Goal: Task Accomplishment & Management: Use online tool/utility

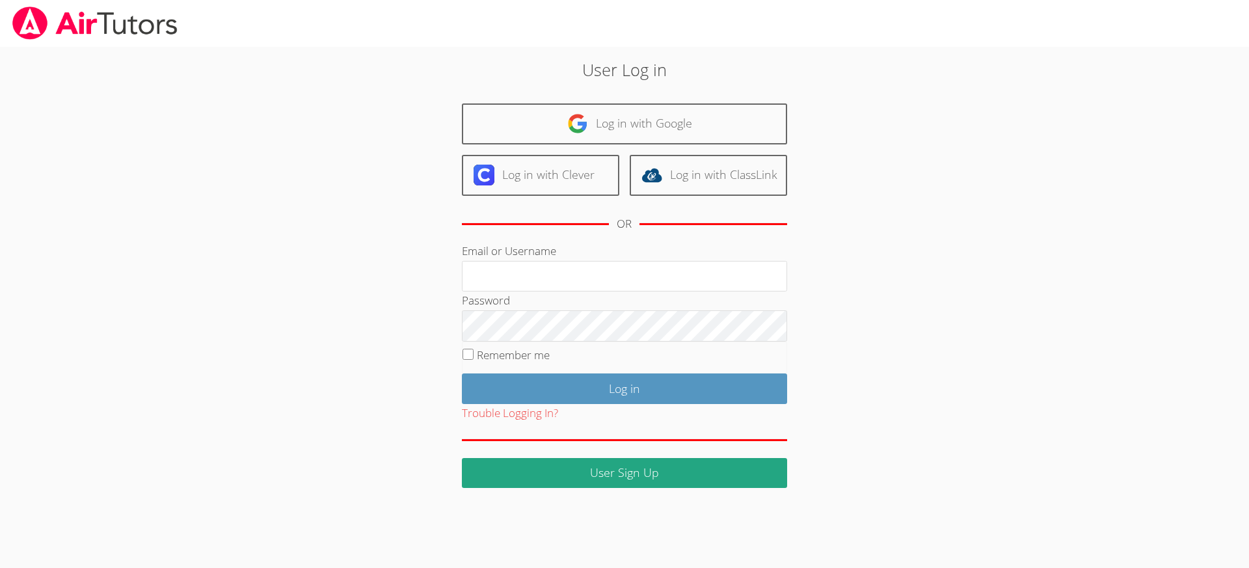
type input "[EMAIL_ADDRESS][DOMAIN_NAME]"
drag, startPoint x: 467, startPoint y: 351, endPoint x: 529, endPoint y: 388, distance: 72.3
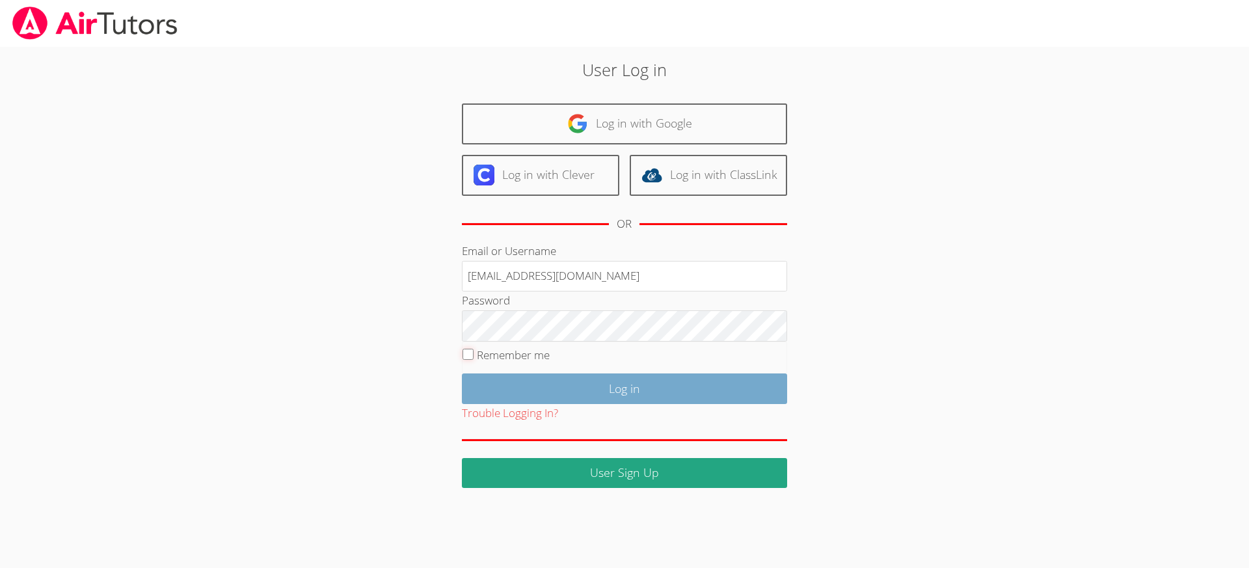
click at [467, 351] on input "Remember me" at bounding box center [467, 354] width 11 height 11
checkbox input "true"
click at [529, 388] on input "Log in" at bounding box center [624, 388] width 325 height 31
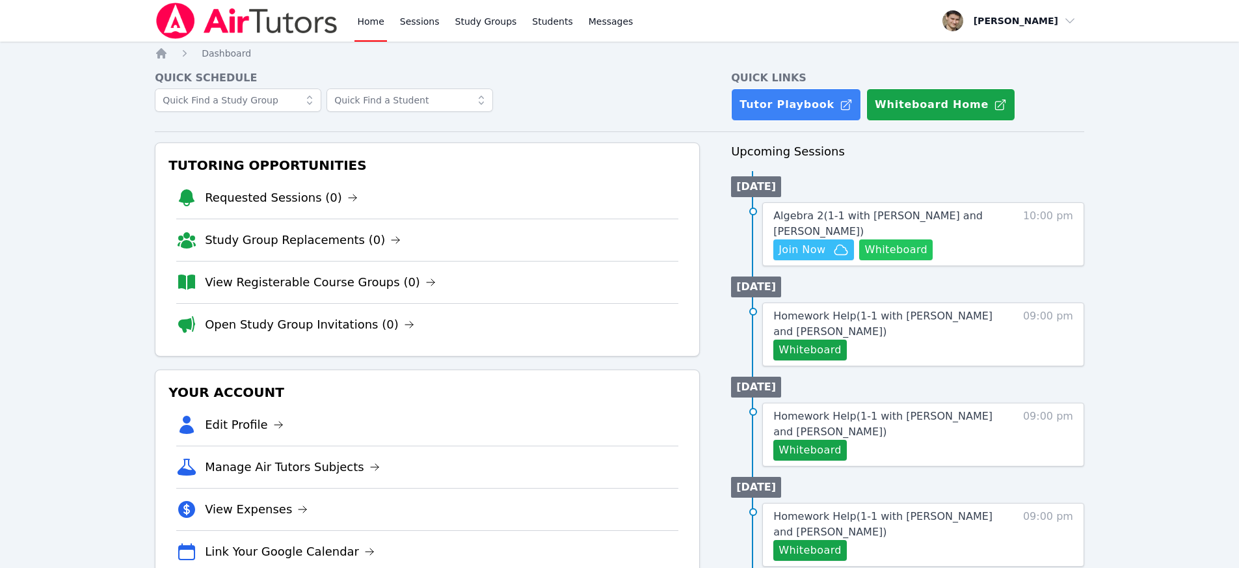
click at [903, 247] on button "Whiteboard" at bounding box center [895, 249] width 73 height 21
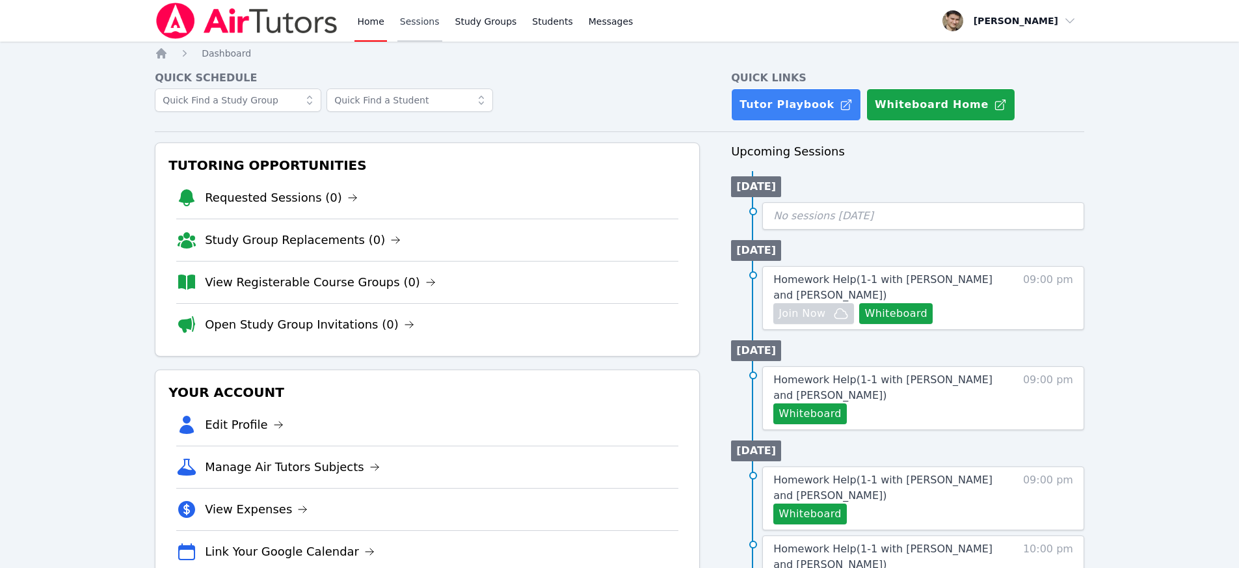
click at [412, 20] on link "Sessions" at bounding box center [419, 21] width 45 height 42
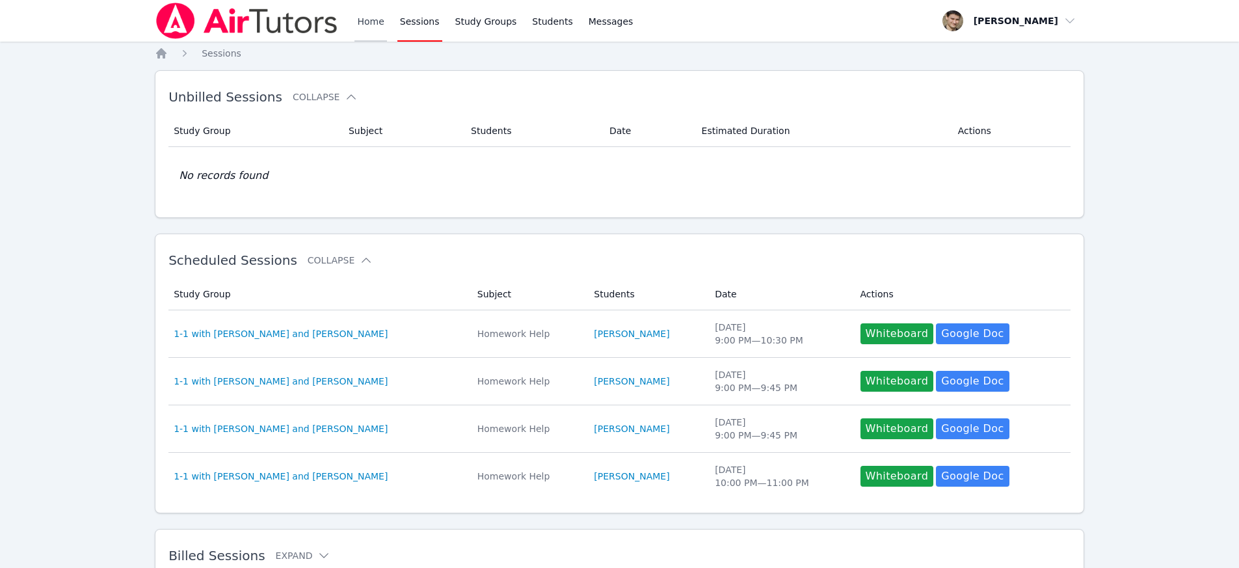
click at [363, 20] on link "Home" at bounding box center [370, 21] width 32 height 42
